Goal: Information Seeking & Learning: Learn about a topic

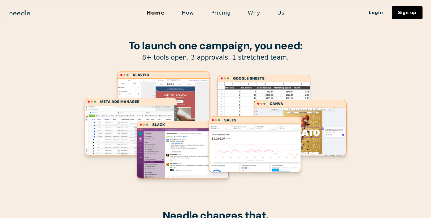
click at [209, 47] on strong "To launch one campaign, you need:" at bounding box center [216, 46] width 174 height 14
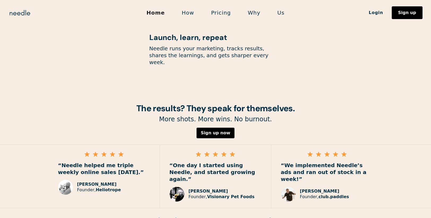
scroll to position [754, 0]
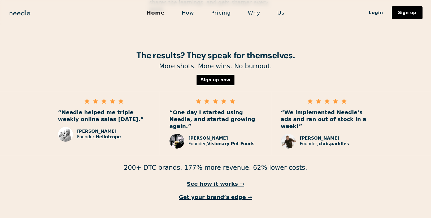
click at [252, 13] on link "Why" at bounding box center [253, 12] width 29 height 11
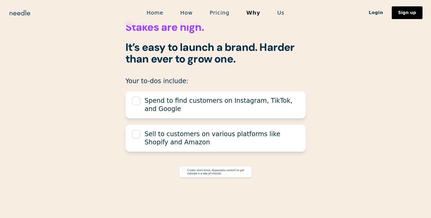
scroll to position [207, 0]
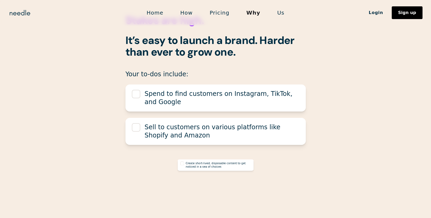
click at [136, 93] on div at bounding box center [136, 94] width 8 height 8
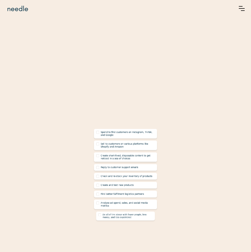
scroll to position [0, 0]
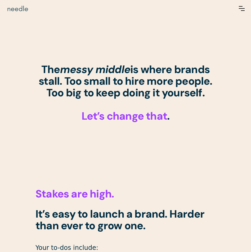
click at [22, 9] on img "home" at bounding box center [17, 8] width 23 height 8
